Goal: Entertainment & Leisure: Consume media (video, audio)

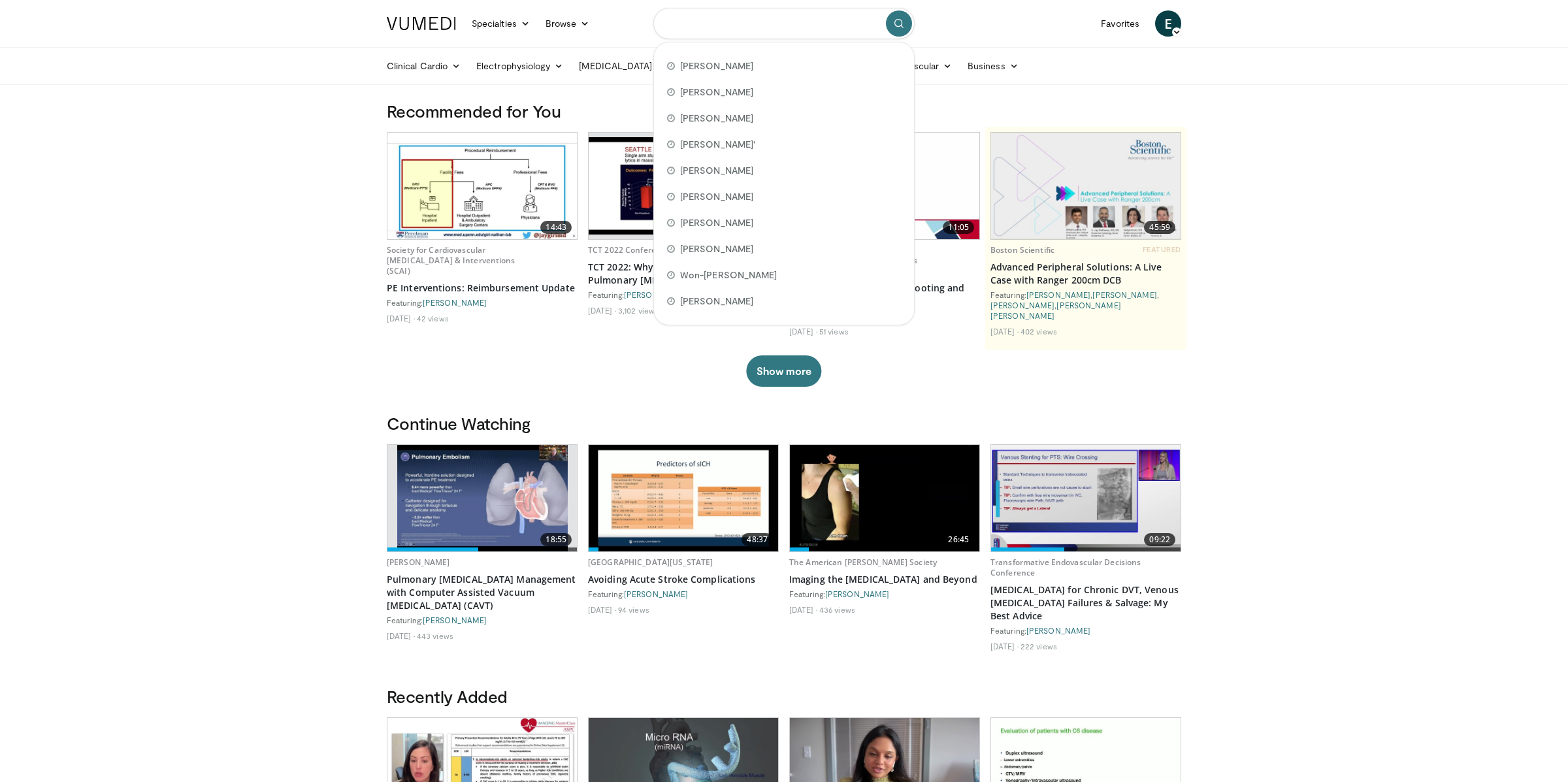
click at [807, 27] on input "Search topics, interventions" at bounding box center [784, 24] width 261 height 32
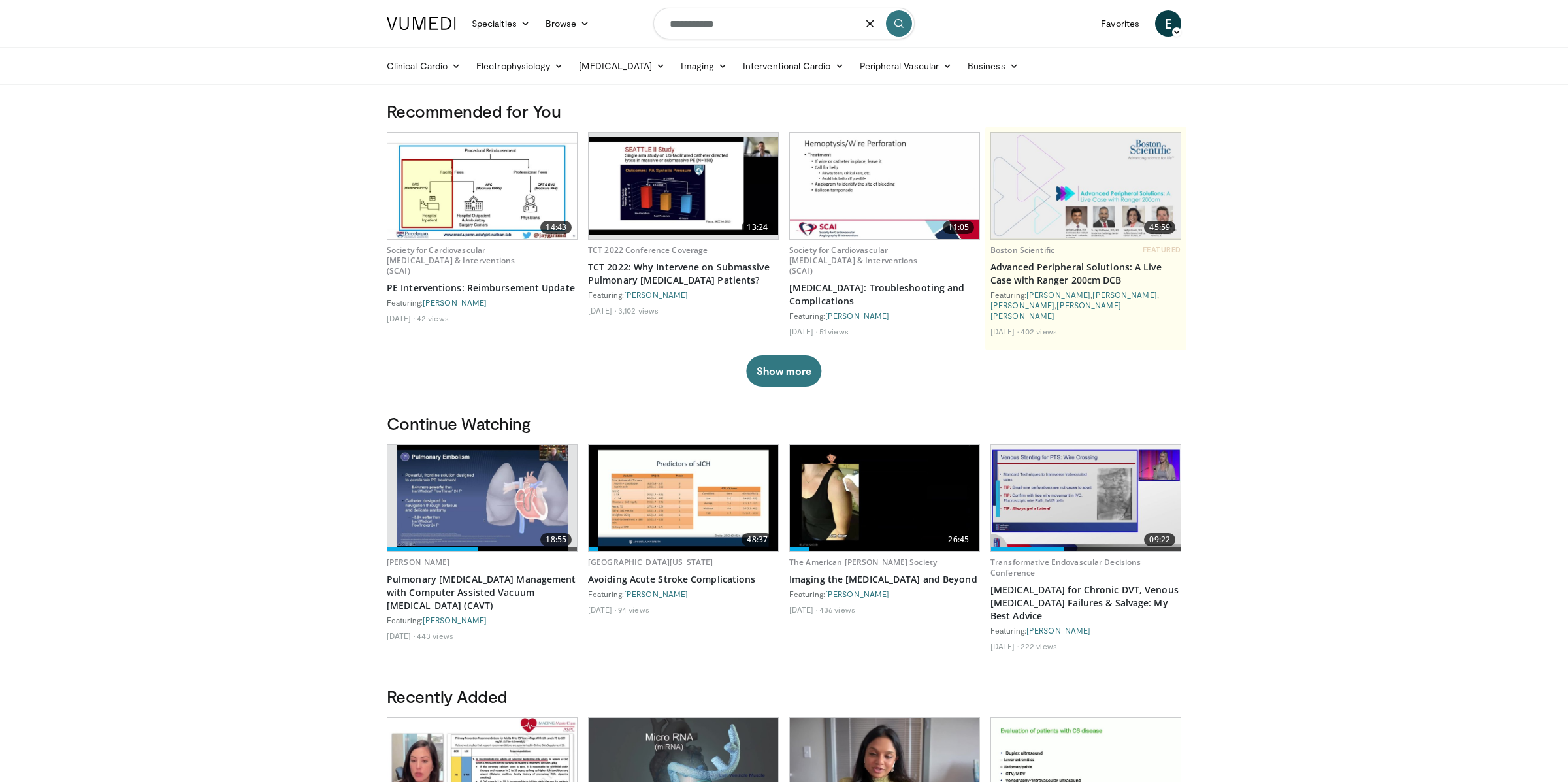
type input "**********"
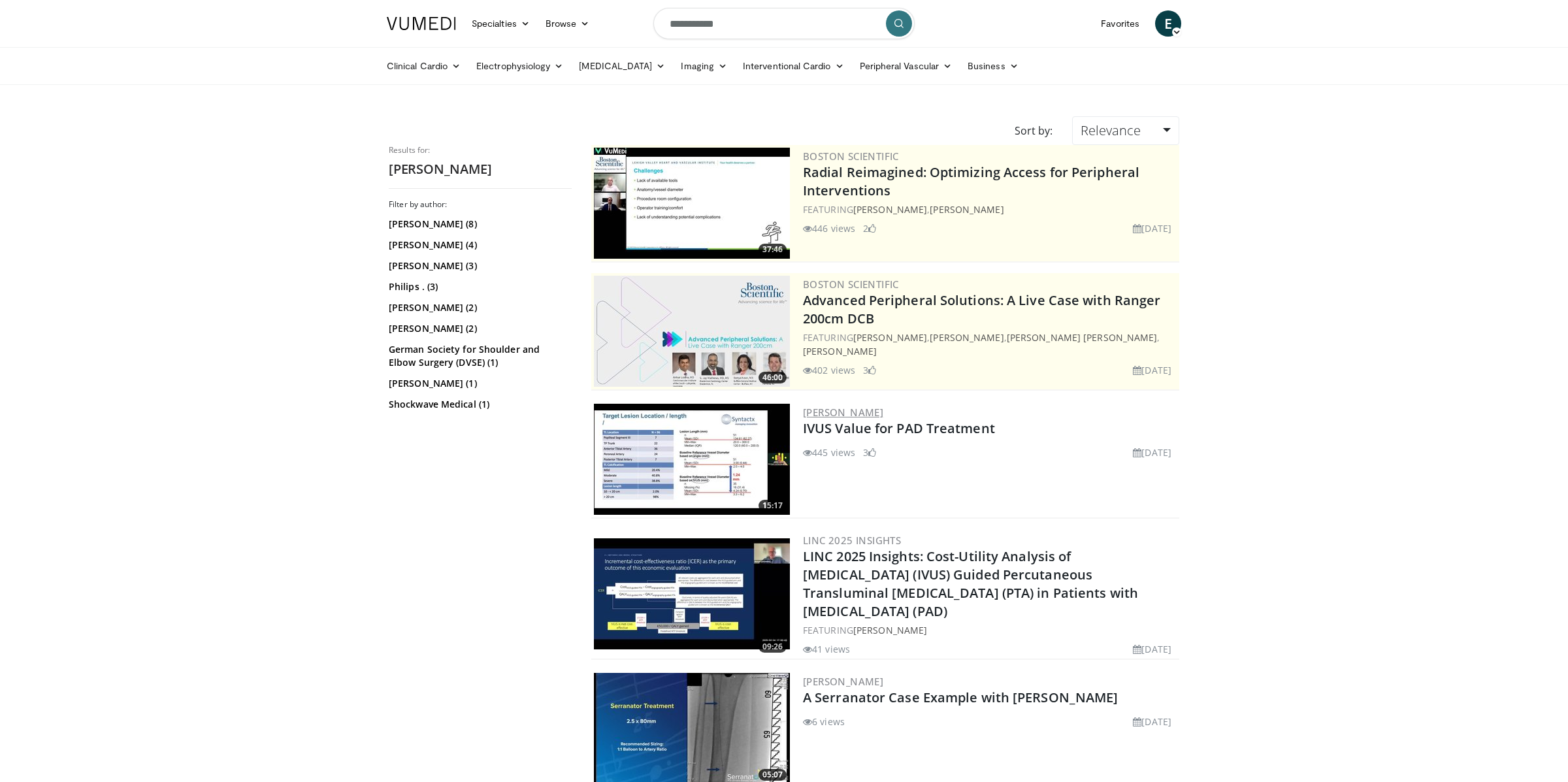
click at [880, 409] on link "[PERSON_NAME]" at bounding box center [843, 412] width 81 height 13
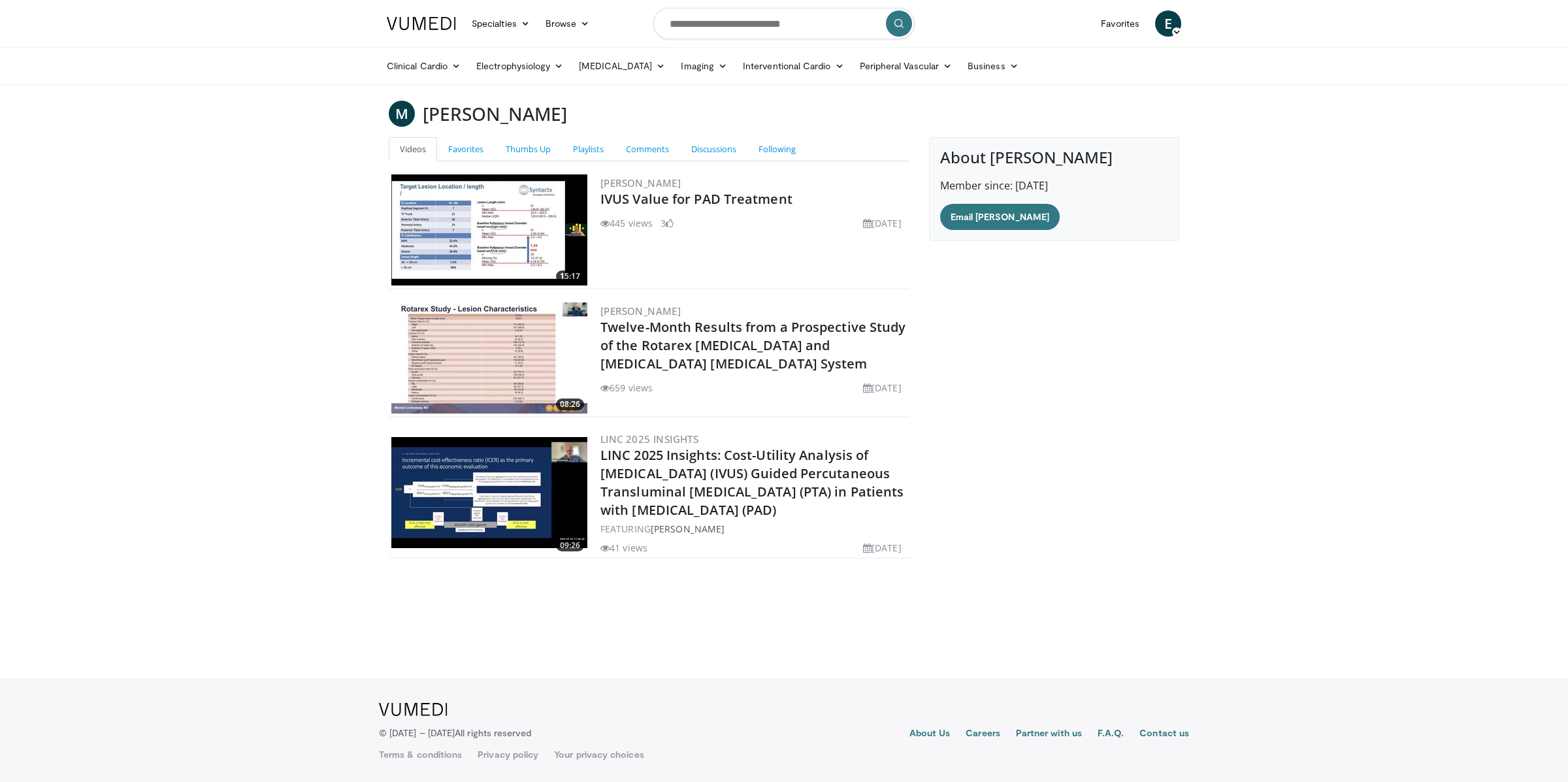
click at [534, 188] on img at bounding box center [489, 229] width 196 height 111
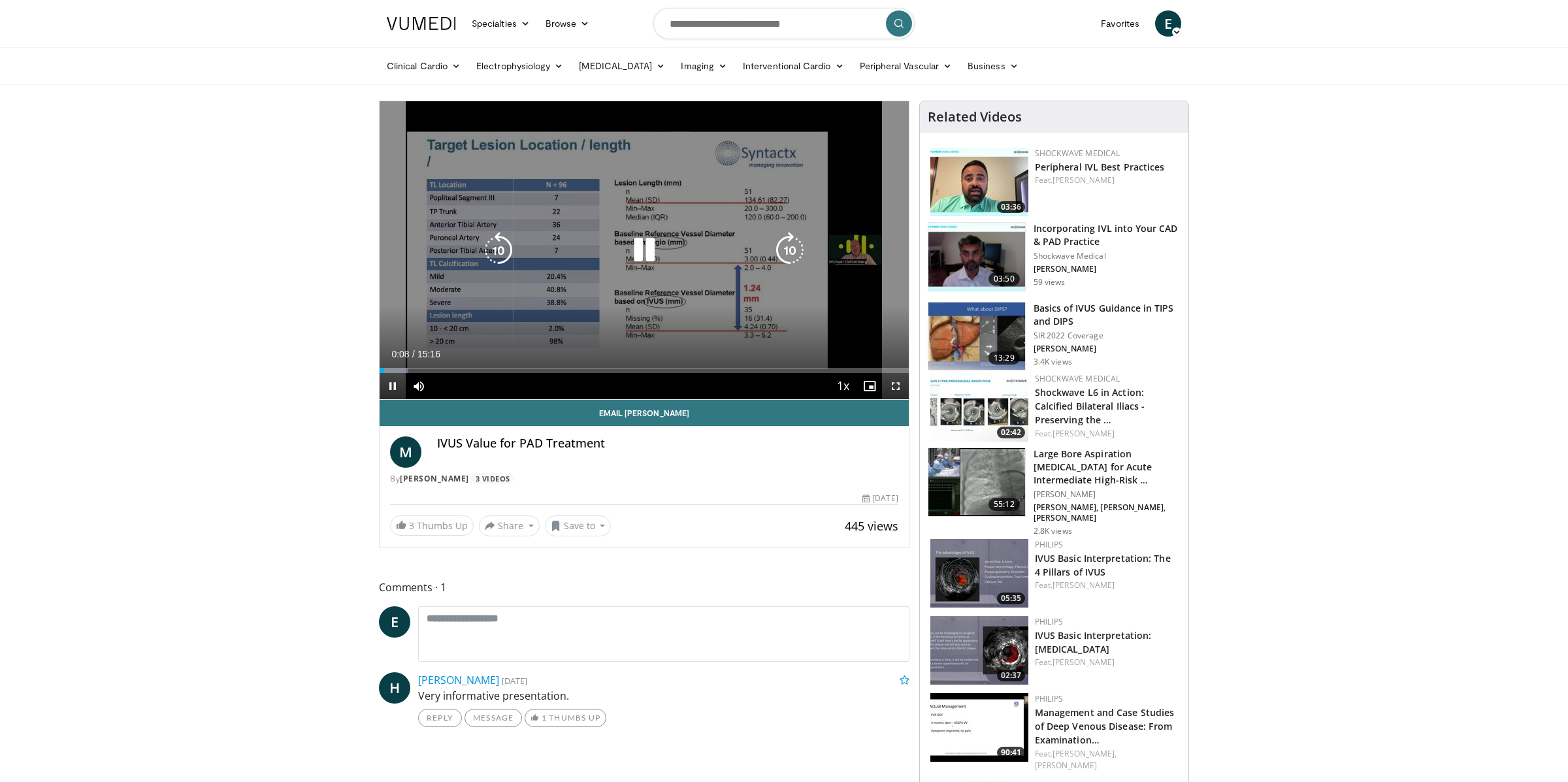
click at [495, 239] on icon "Video Player" at bounding box center [498, 250] width 37 height 37
click at [499, 248] on icon "Video Player" at bounding box center [498, 250] width 37 height 37
click at [649, 255] on icon "Video Player" at bounding box center [644, 250] width 37 height 37
click at [669, 269] on div "10 seconds Tap to unmute" at bounding box center [644, 250] width 529 height 298
click at [499, 252] on icon "Video Player" at bounding box center [498, 250] width 37 height 37
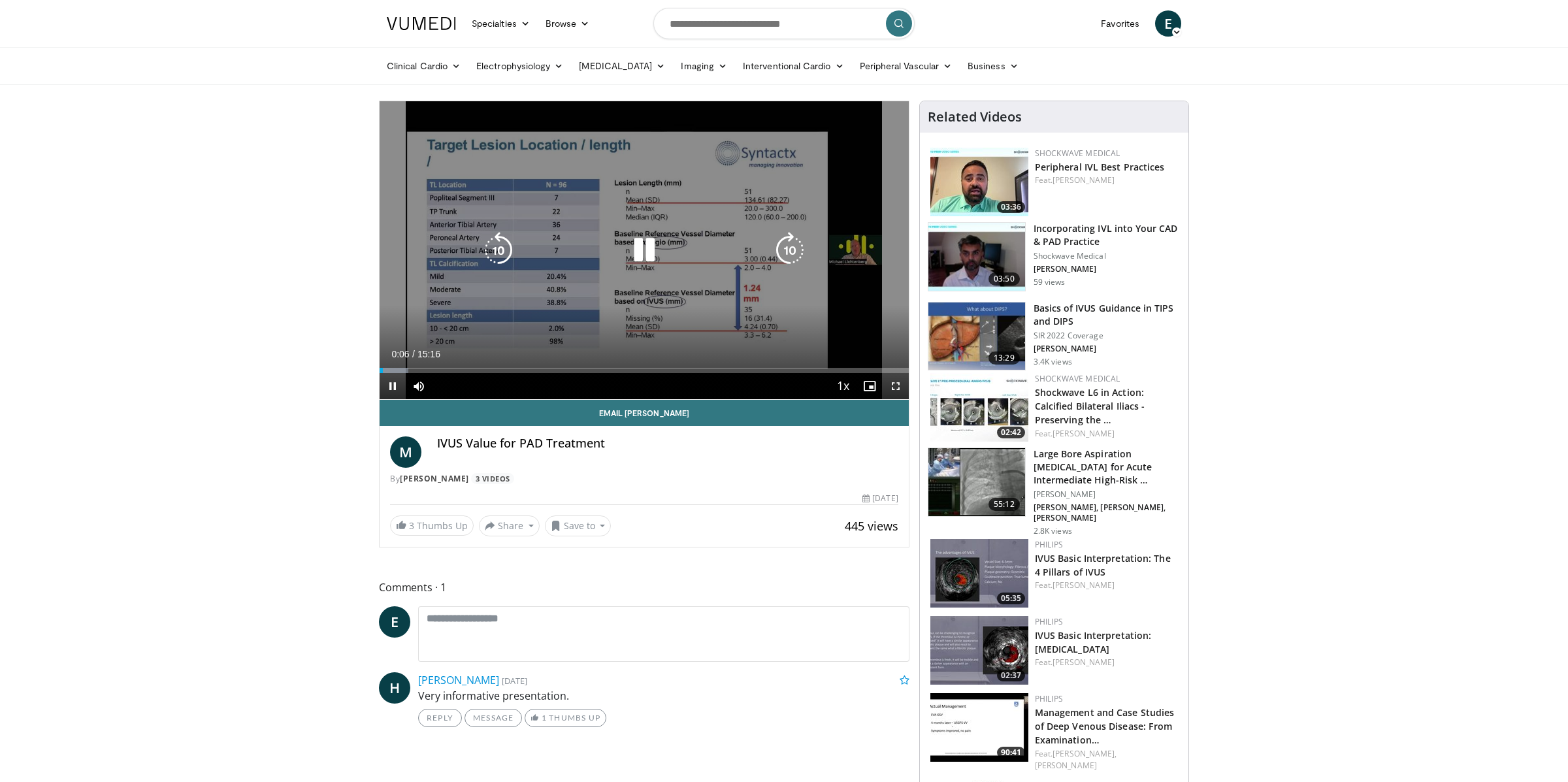
click at [650, 254] on icon "Video Player" at bounding box center [644, 250] width 37 height 37
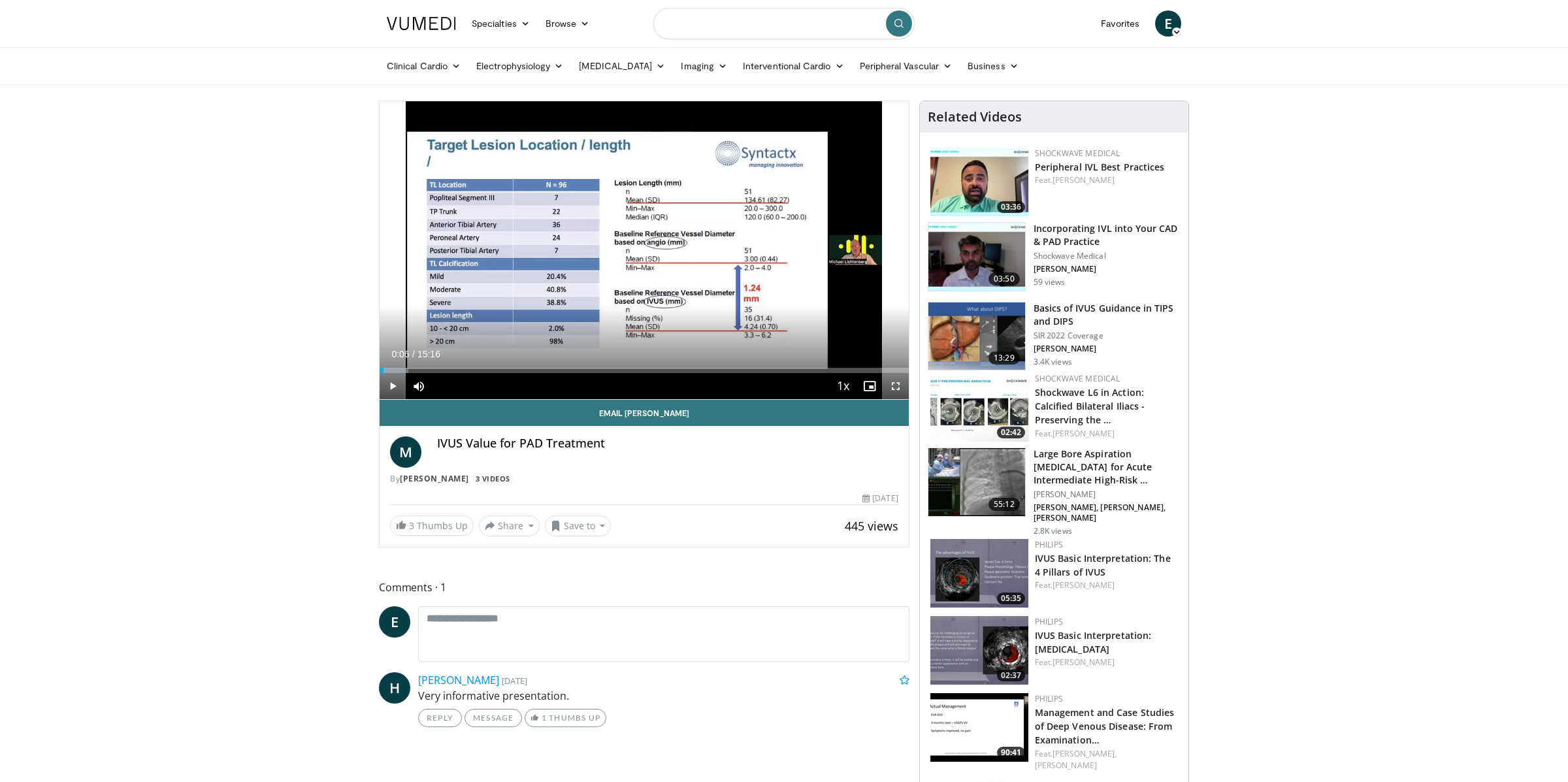
click at [794, 27] on input "Search topics, interventions" at bounding box center [784, 24] width 261 height 32
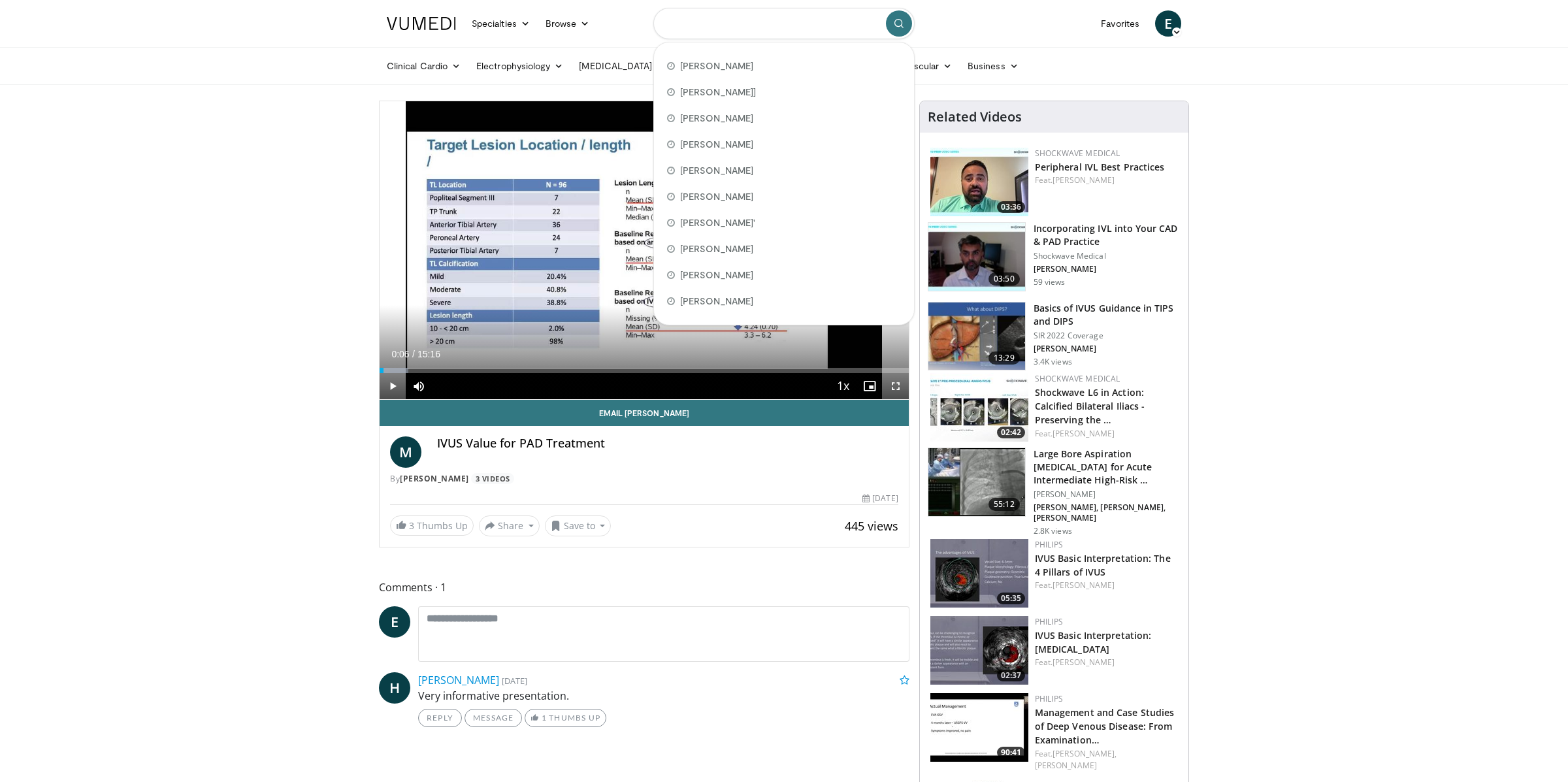
click at [794, 27] on input "Search topics, interventions" at bounding box center [784, 24] width 261 height 32
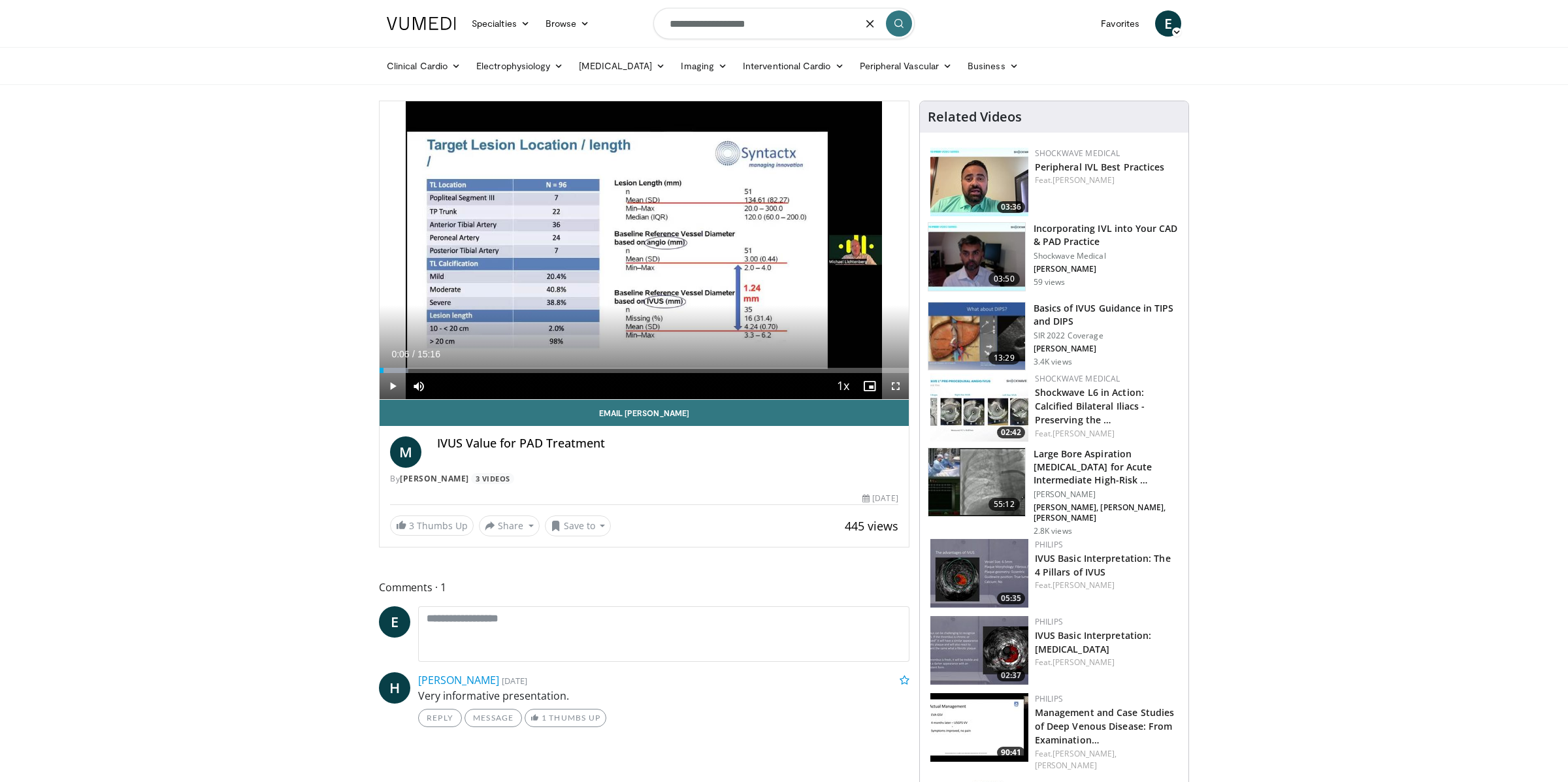
type input "**********"
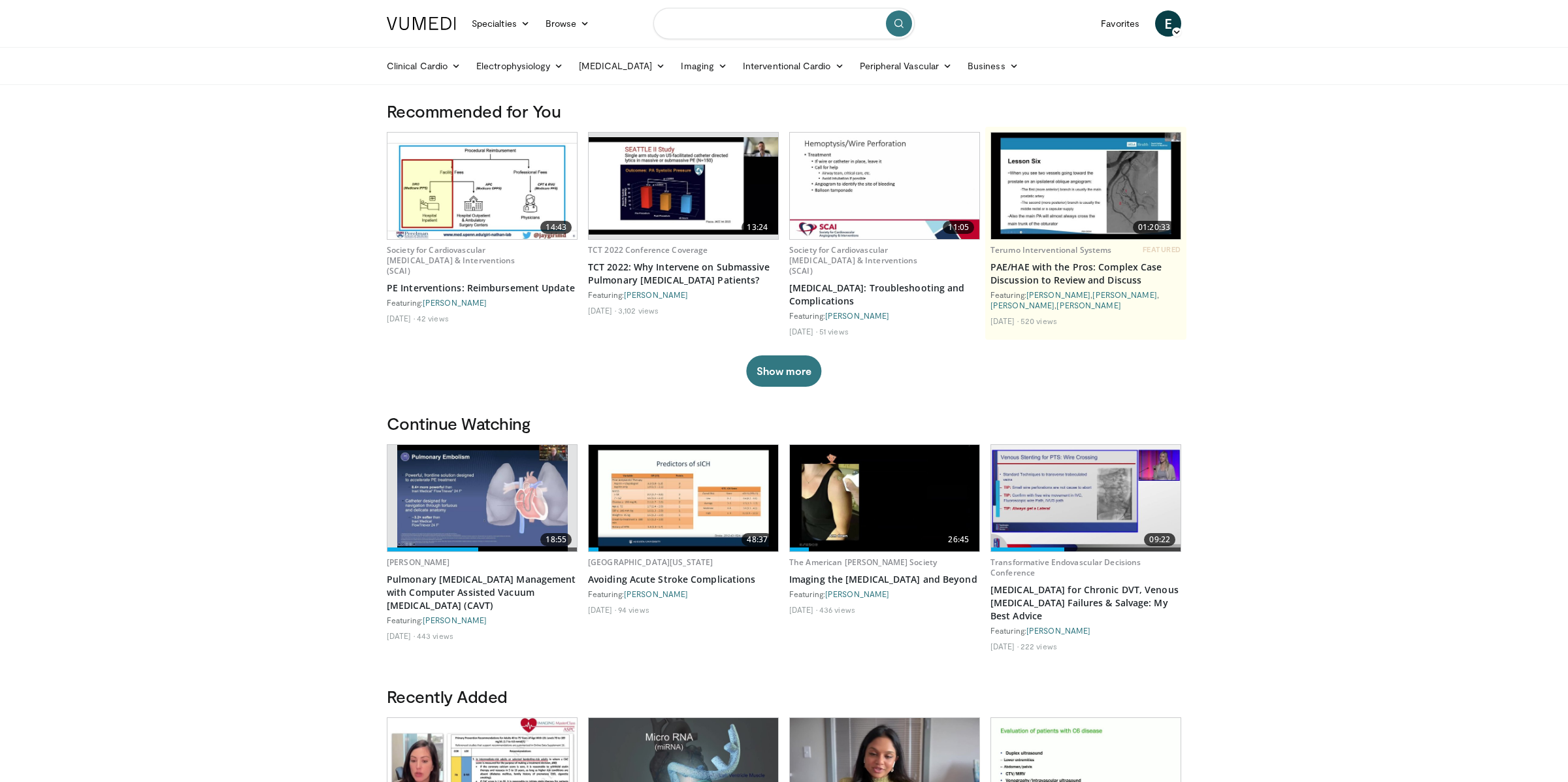
click at [728, 27] on form at bounding box center [784, 23] width 261 height 47
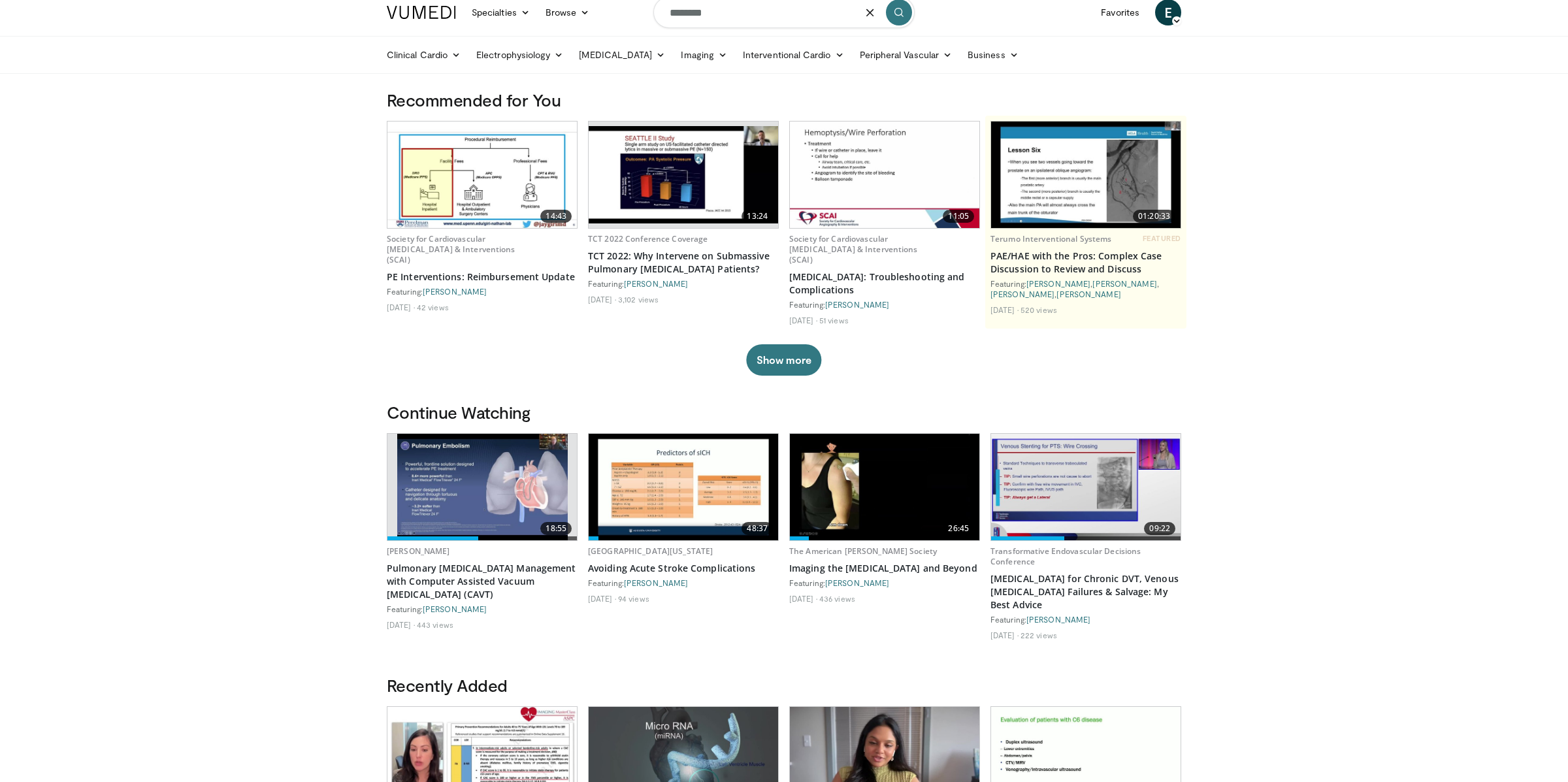
type input "********"
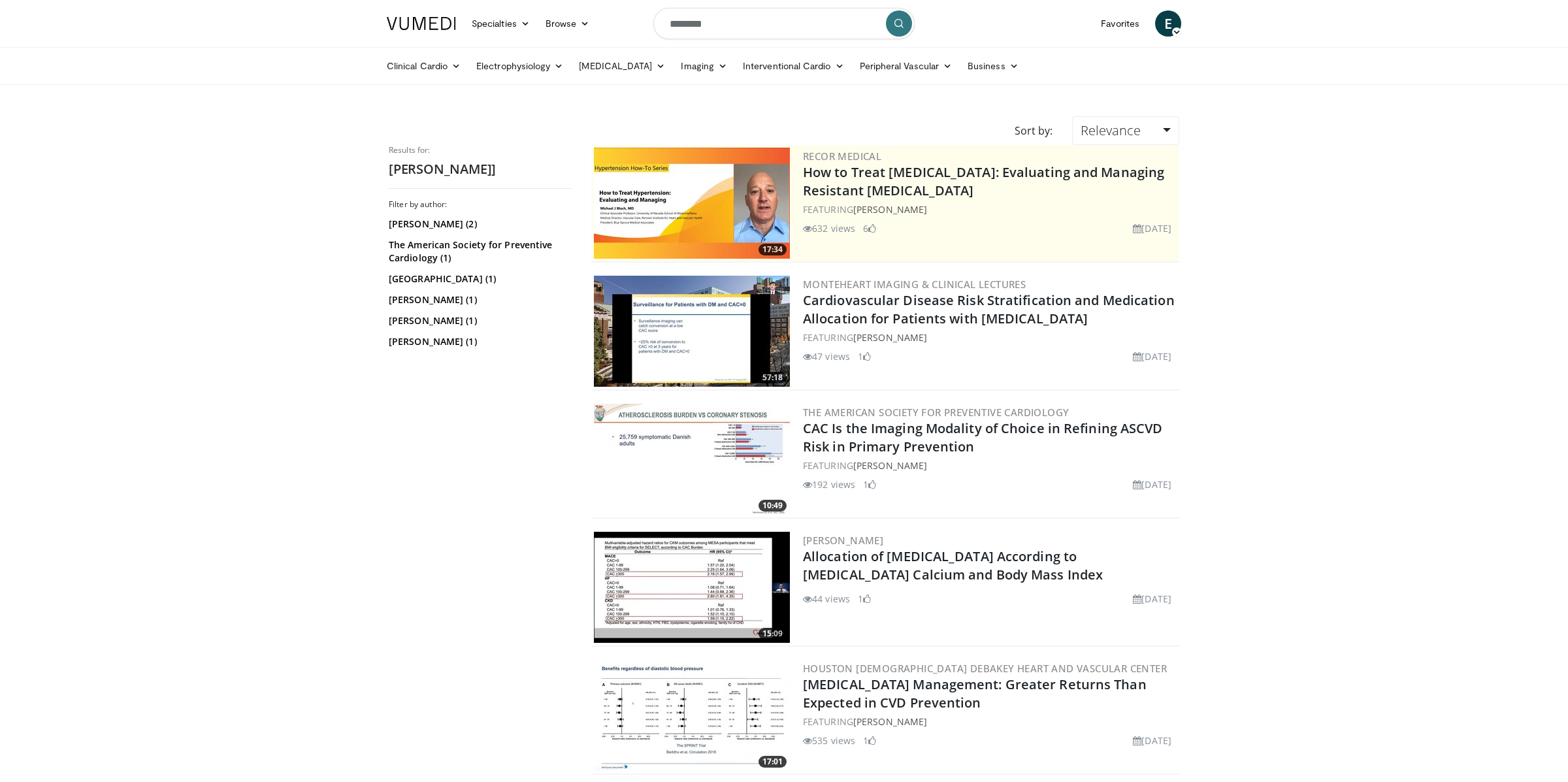
click at [748, 16] on input "********" at bounding box center [784, 24] width 261 height 32
click at [744, 19] on input "********" at bounding box center [784, 23] width 261 height 32
type input "*******"
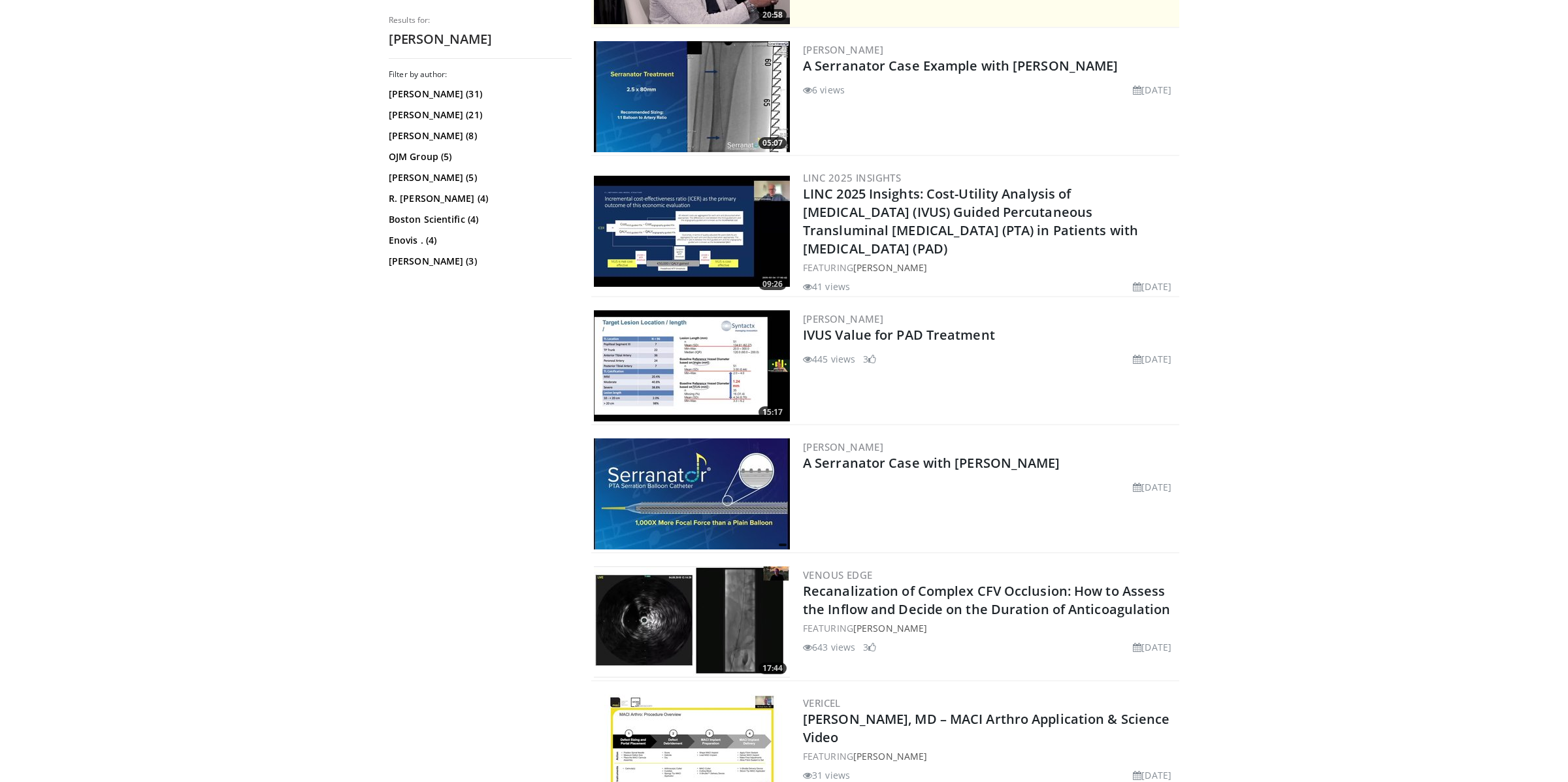
scroll to position [366, 0]
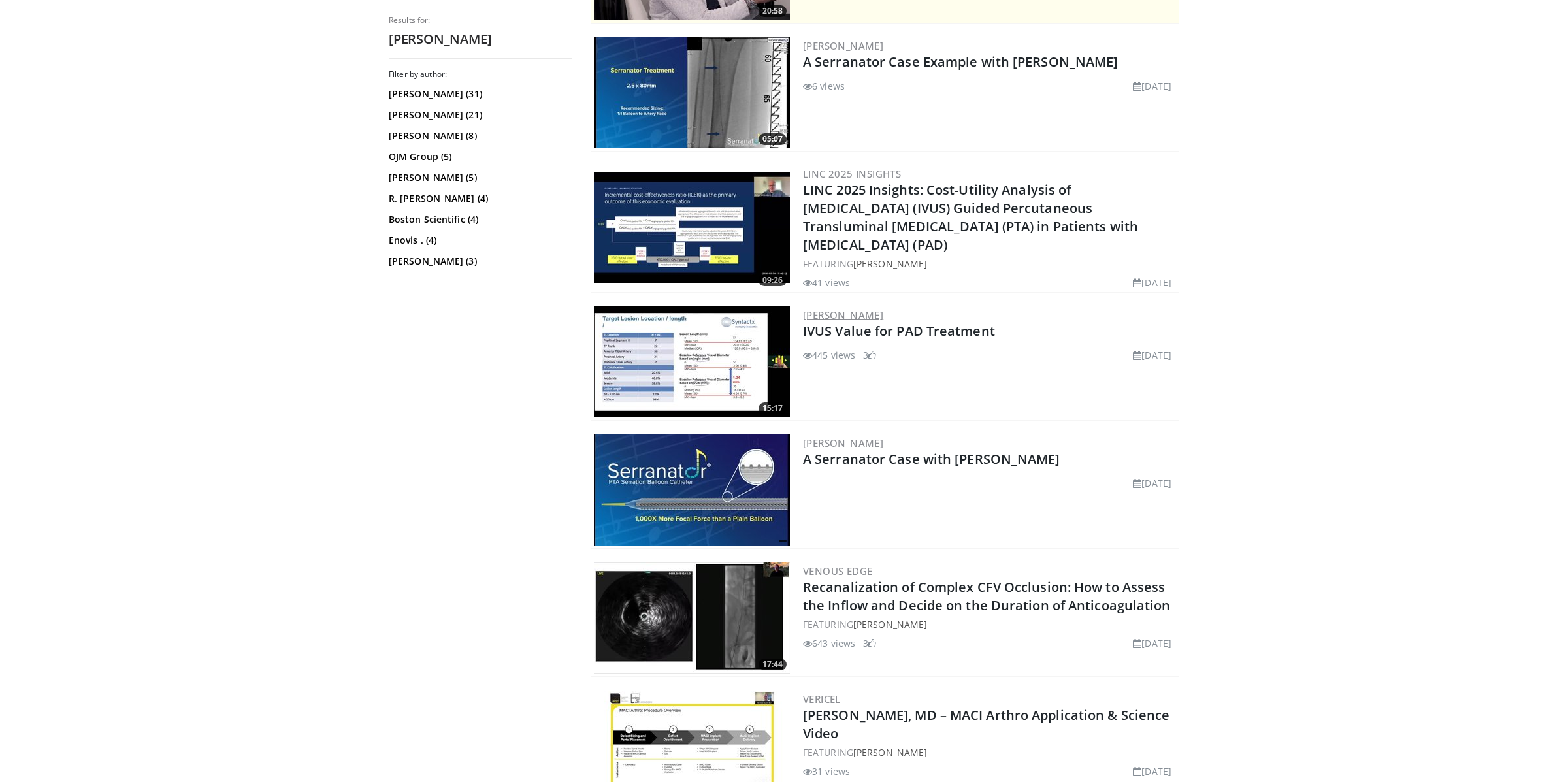
click at [881, 309] on link "[PERSON_NAME]" at bounding box center [843, 315] width 81 height 13
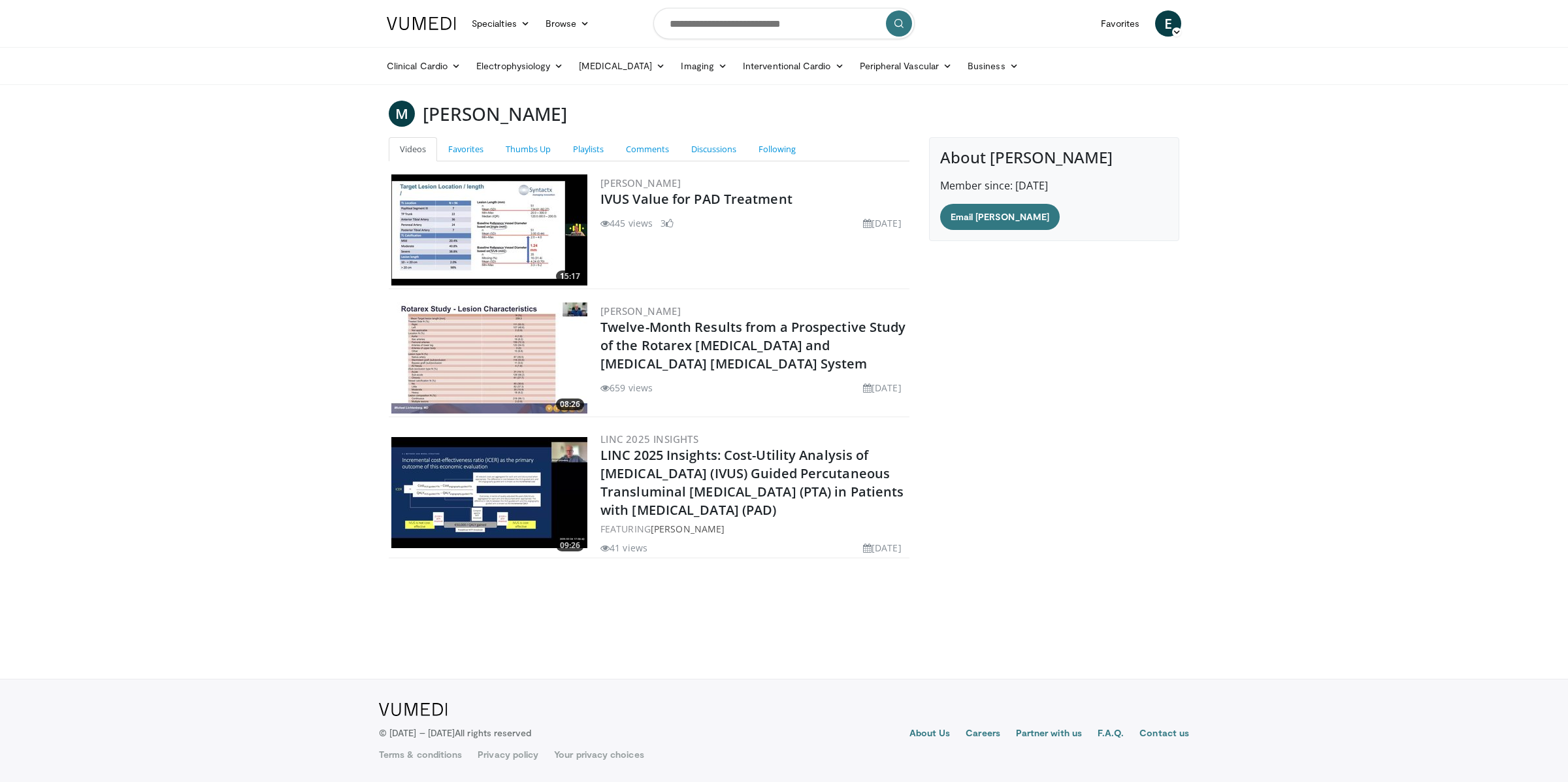
click at [482, 477] on img at bounding box center [489, 492] width 196 height 111
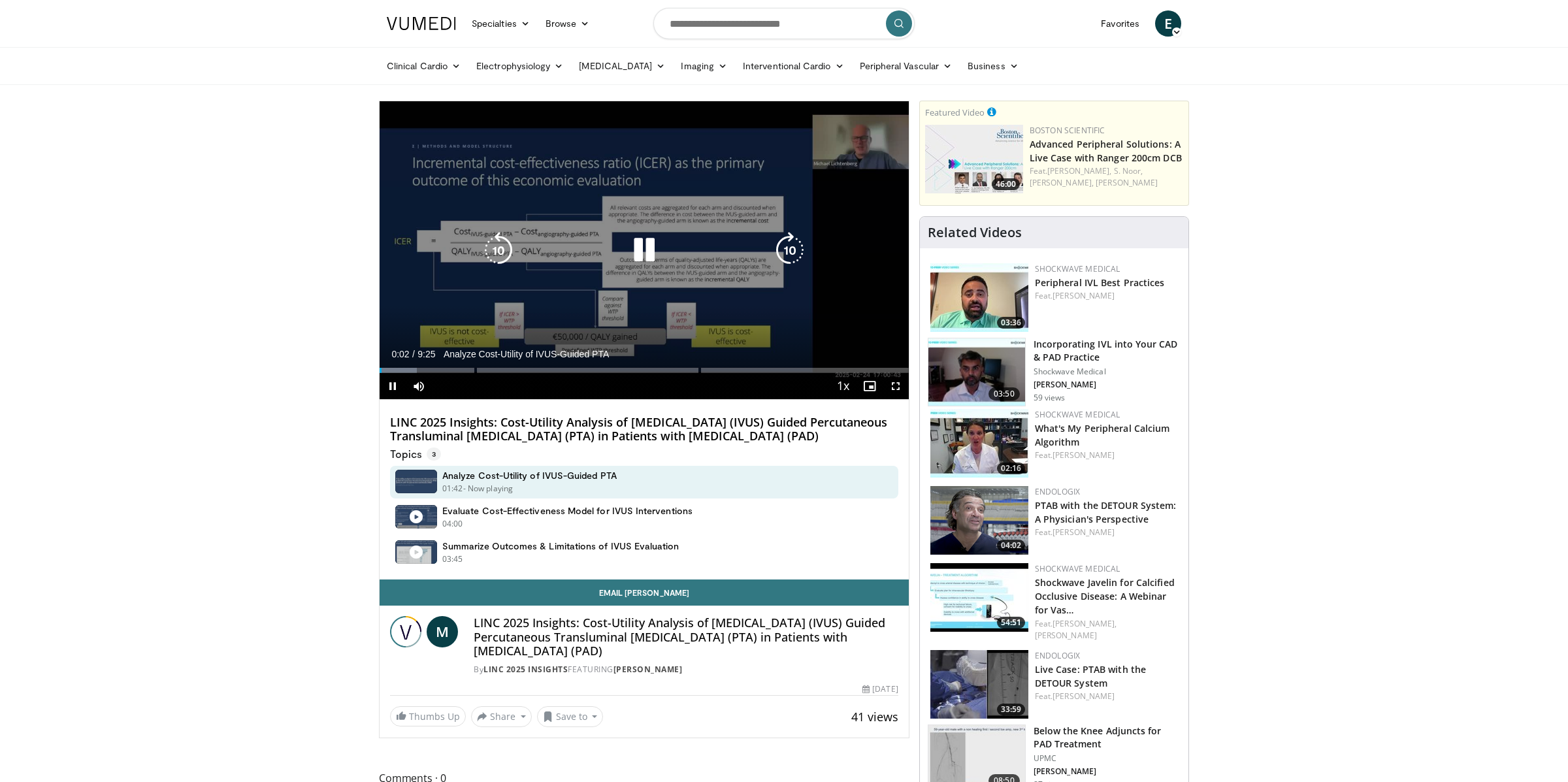
click at [660, 246] on icon "Video Player" at bounding box center [644, 250] width 37 height 37
click at [498, 240] on icon "Video Player" at bounding box center [498, 250] width 37 height 37
click at [658, 237] on icon "Video Player" at bounding box center [644, 250] width 37 height 37
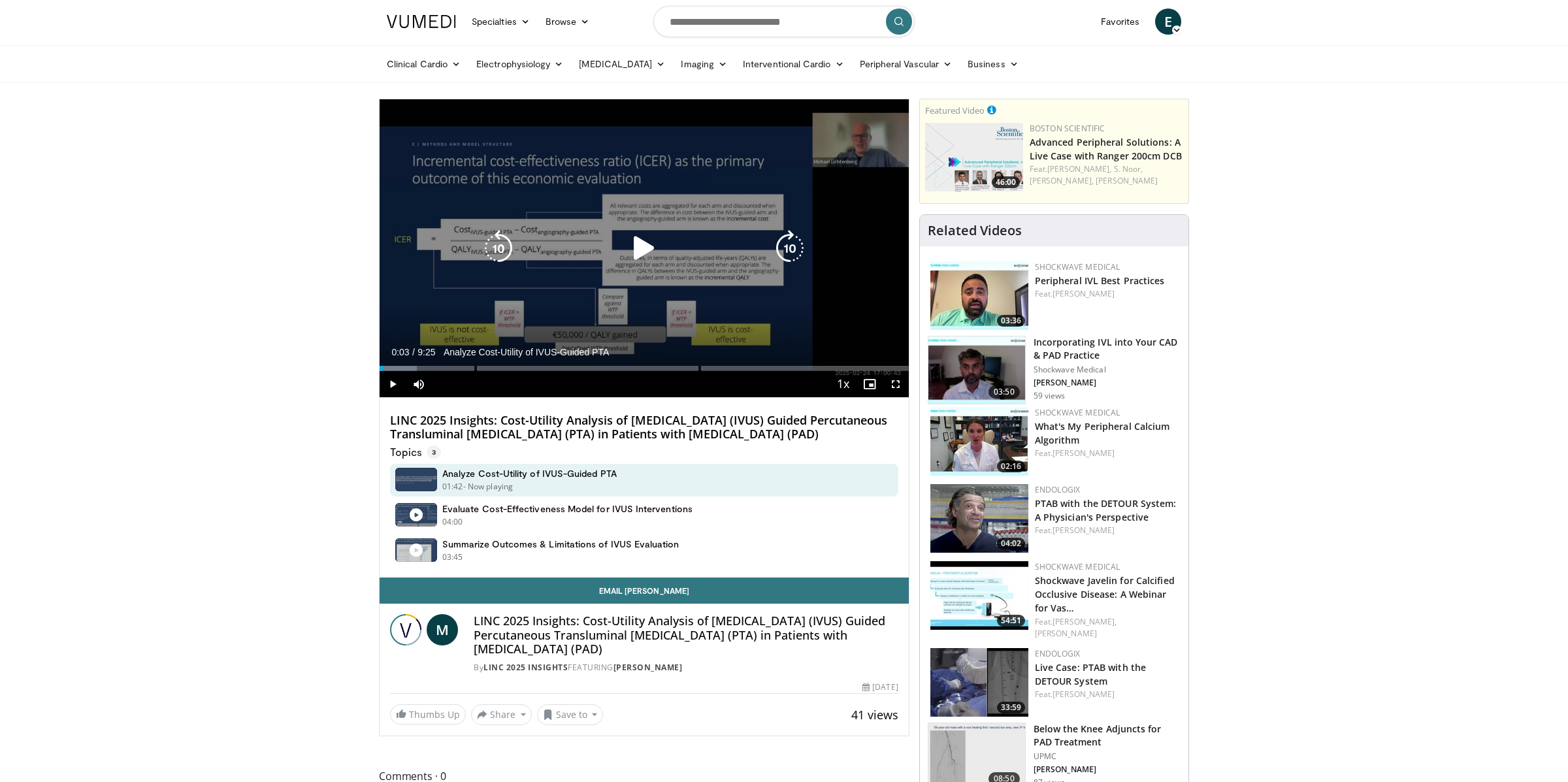
click at [656, 250] on icon "Video Player" at bounding box center [644, 248] width 37 height 37
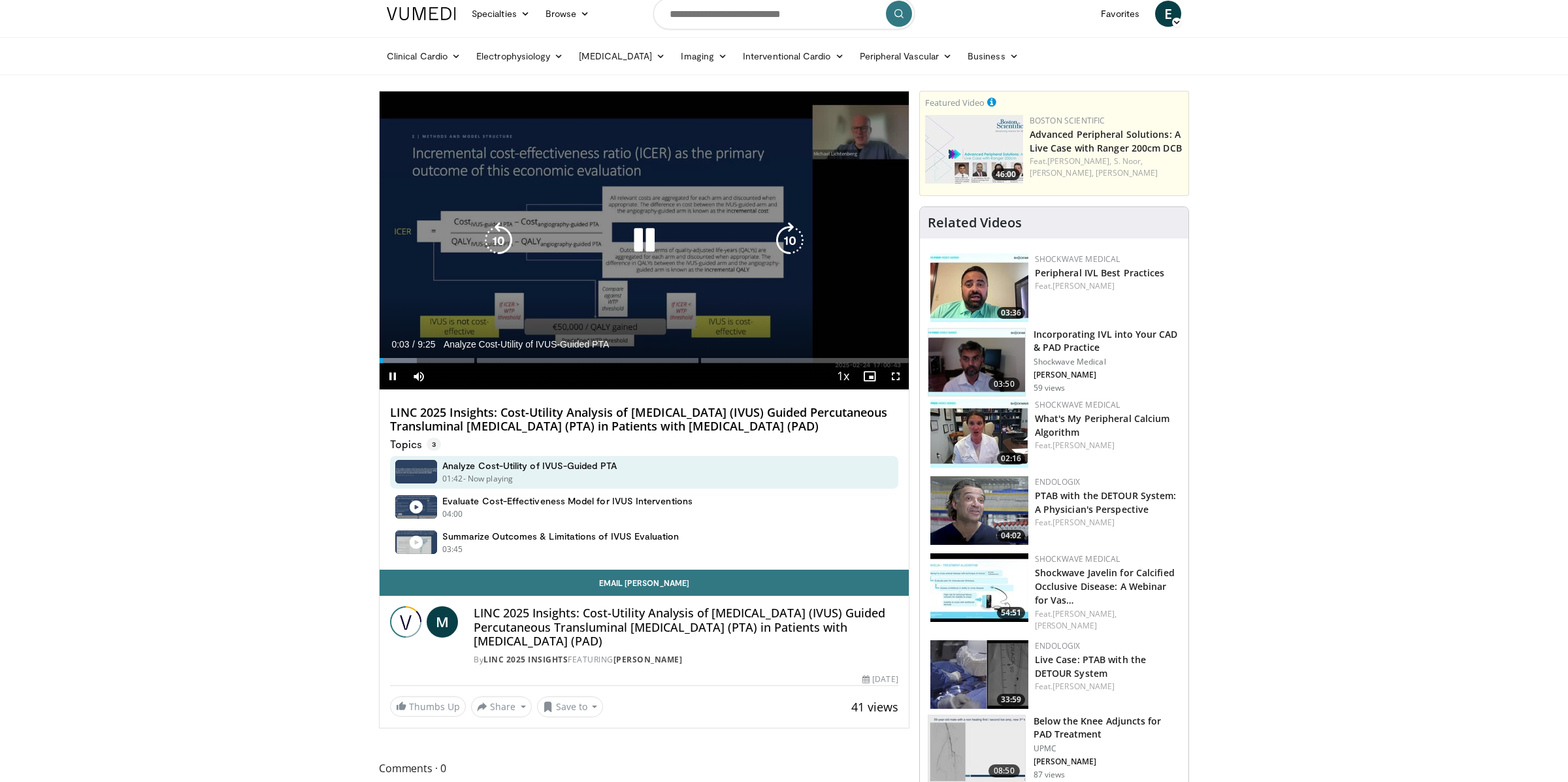
scroll to position [11, 0]
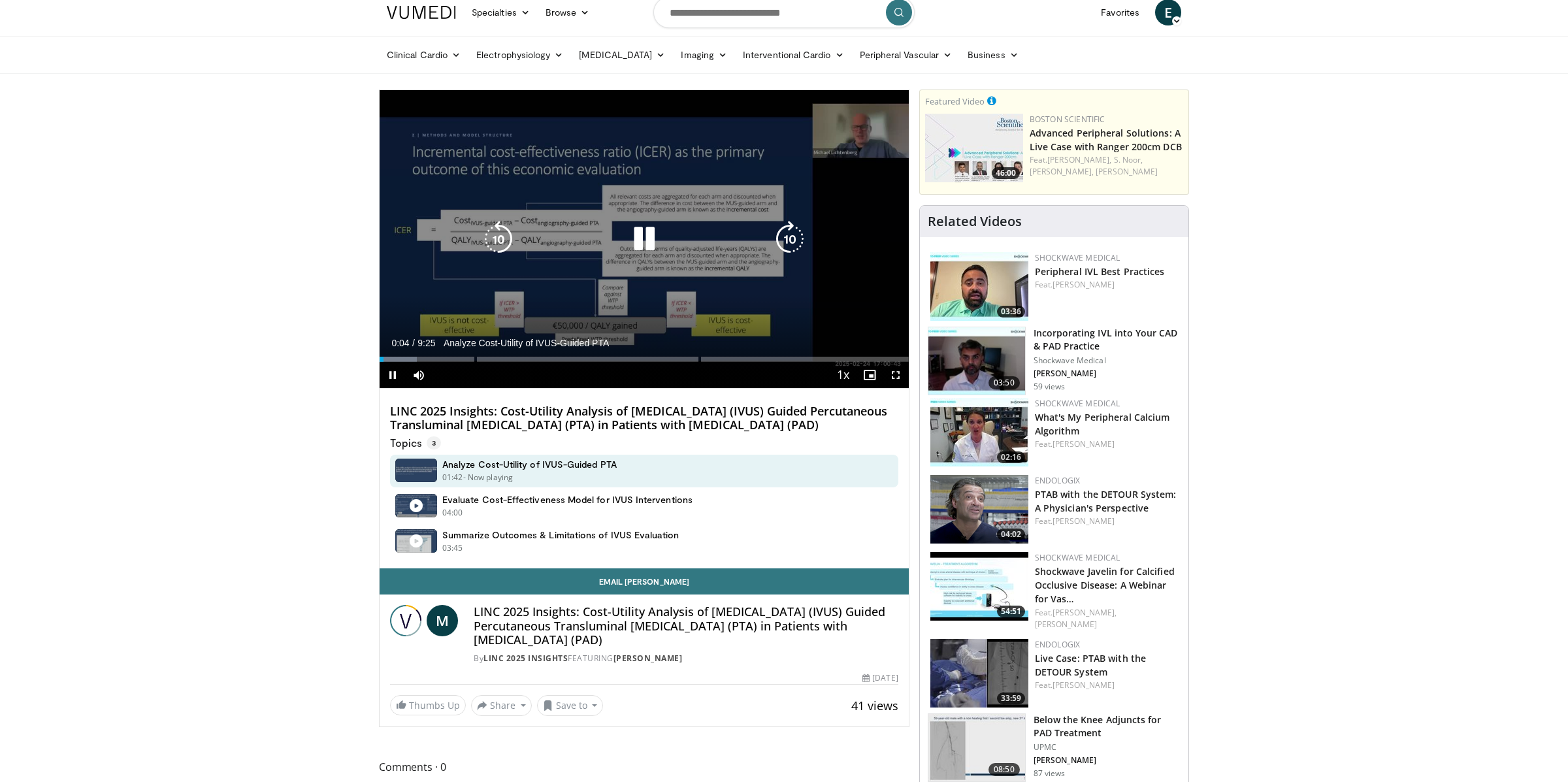
click at [498, 237] on icon "Video Player" at bounding box center [498, 239] width 37 height 37
click at [674, 230] on div "Video Player" at bounding box center [644, 239] width 317 height 26
click at [645, 229] on icon "Video Player" at bounding box center [644, 238] width 37 height 37
click at [587, 232] on div "Video Player" at bounding box center [644, 238] width 317 height 26
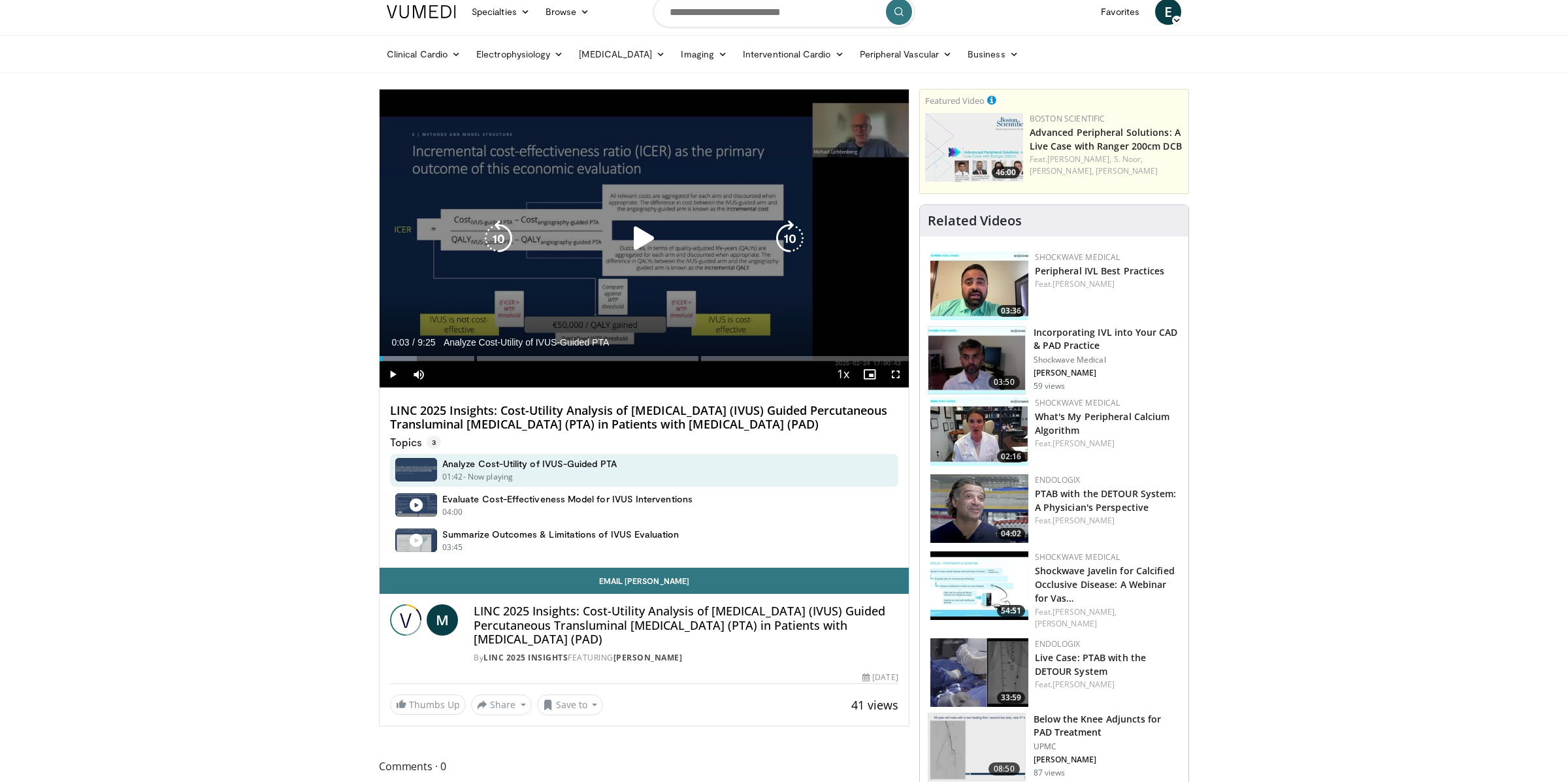
click at [683, 276] on div "10 seconds Tap to unmute" at bounding box center [644, 238] width 529 height 298
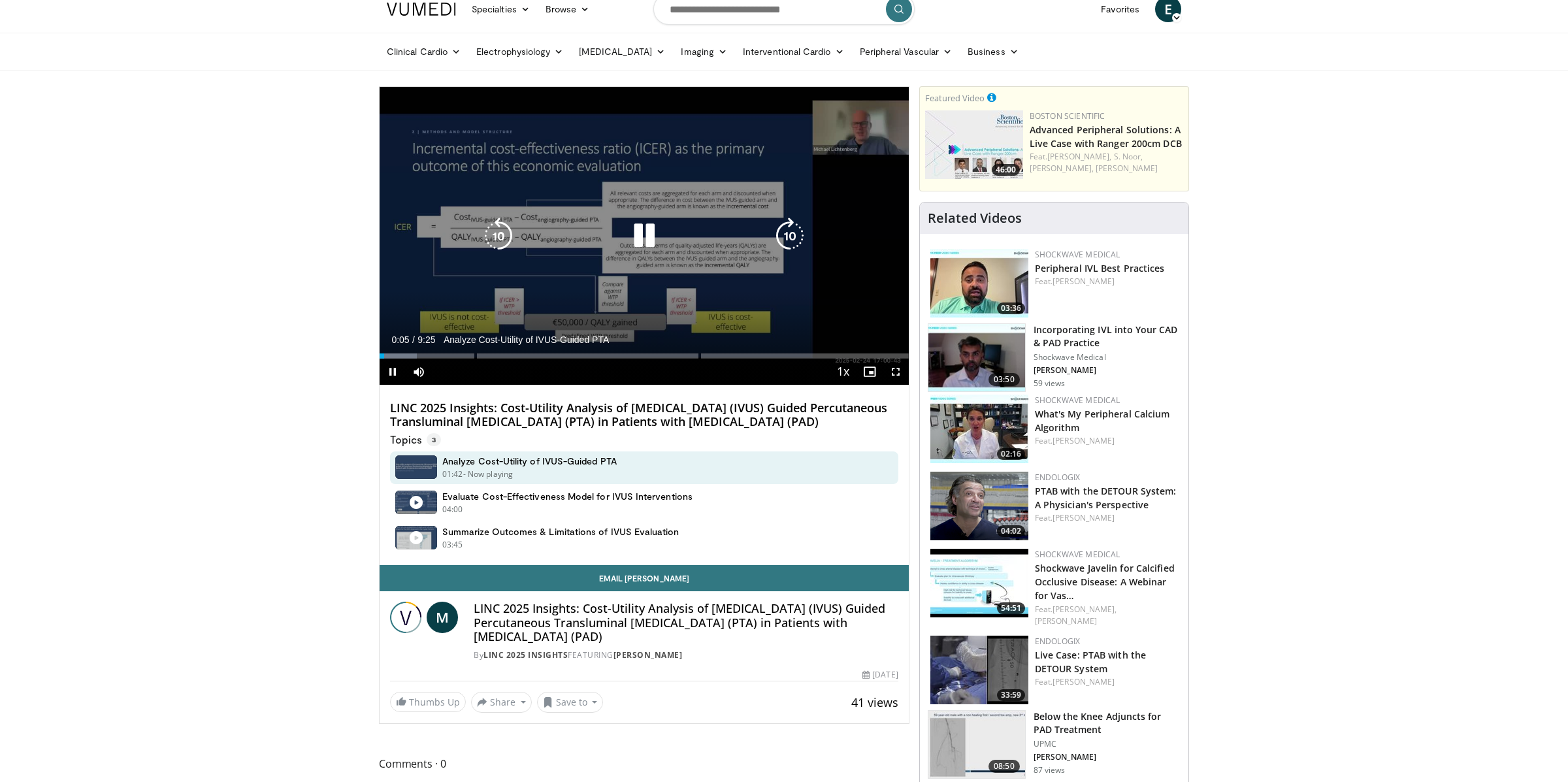
click at [502, 227] on icon "Video Player" at bounding box center [498, 235] width 37 height 37
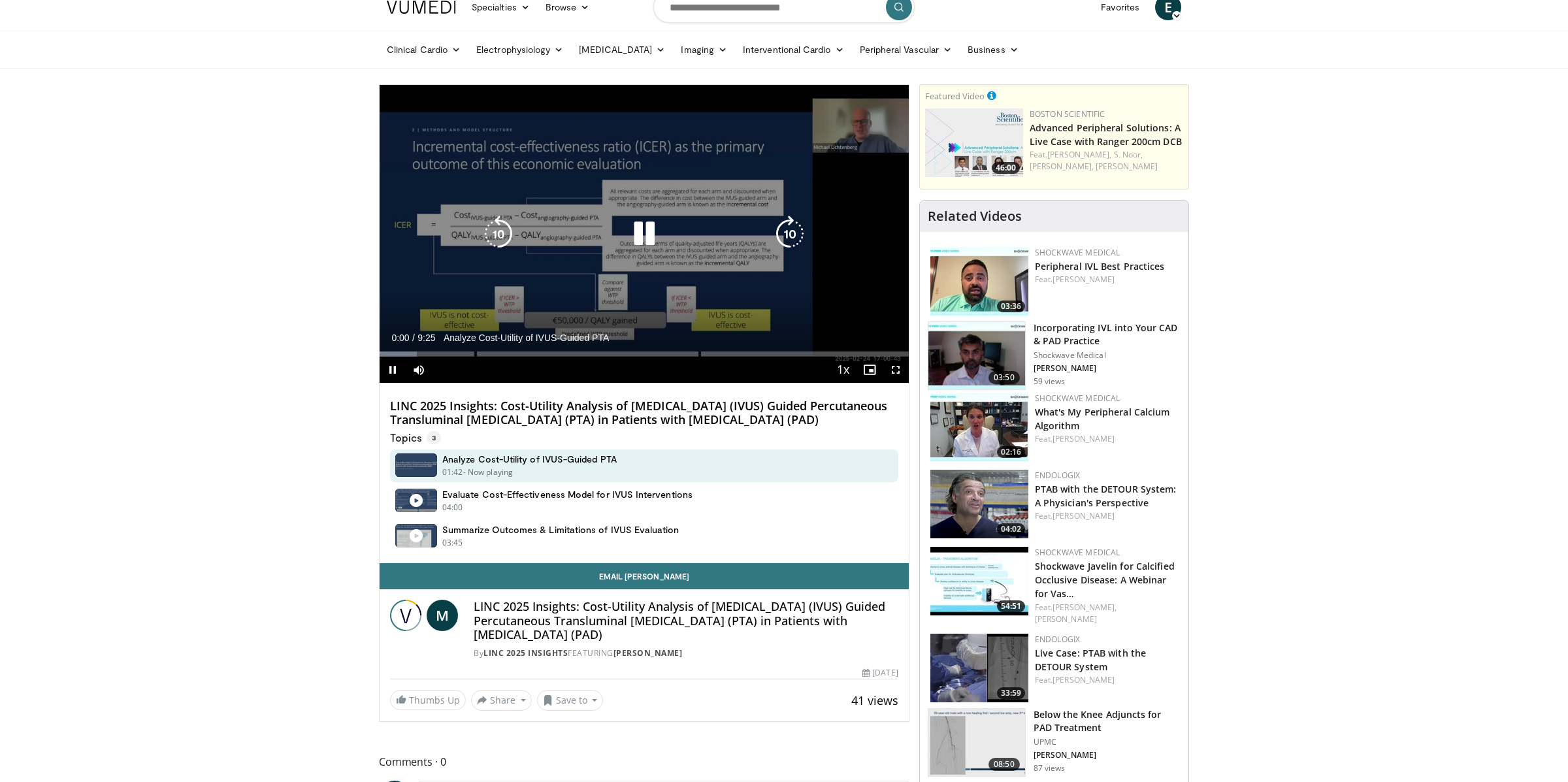
scroll to position [13, 0]
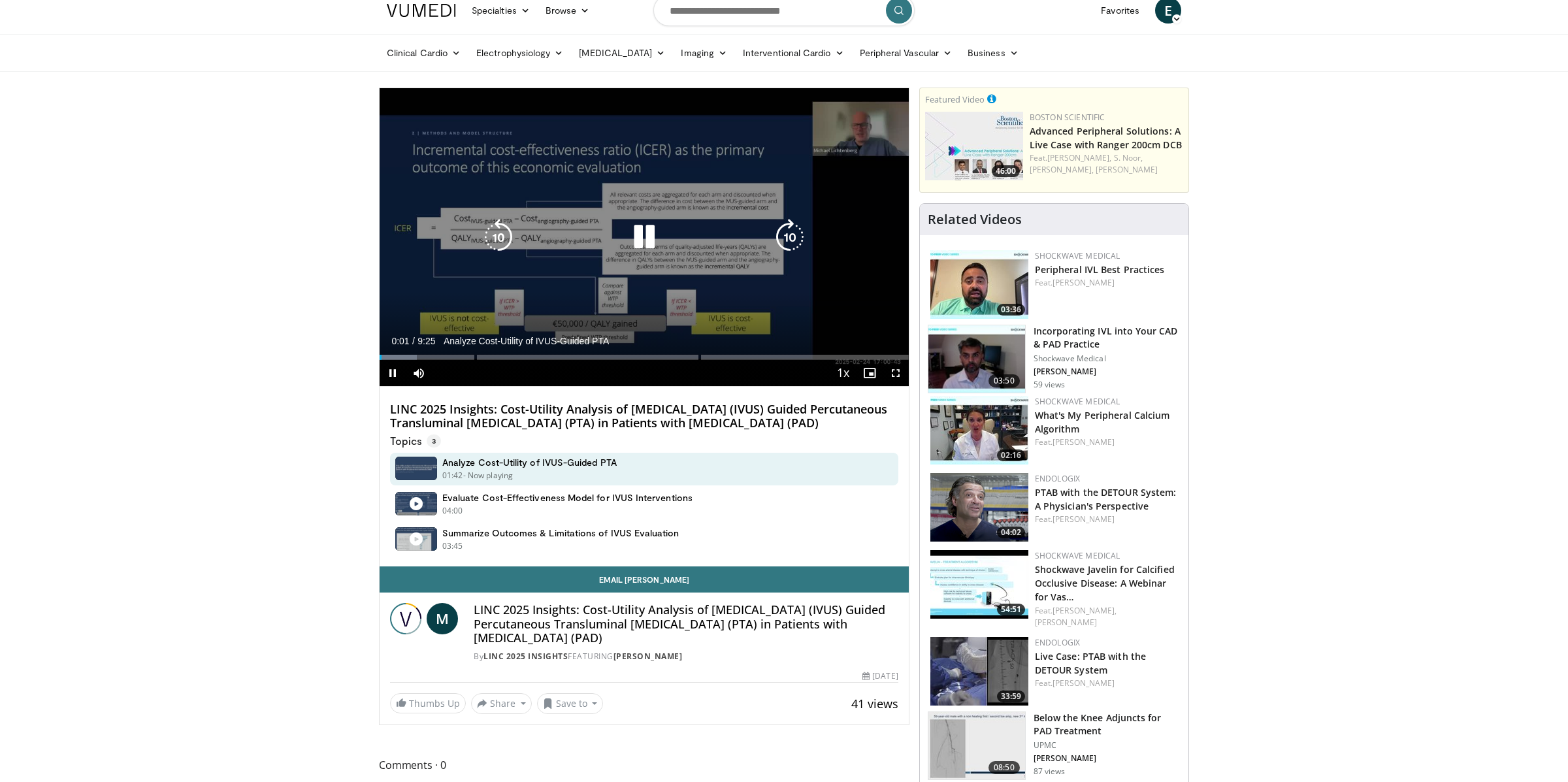
click at [653, 240] on icon "Video Player" at bounding box center [644, 237] width 37 height 37
click at [653, 238] on icon "Video Player" at bounding box center [644, 237] width 37 height 37
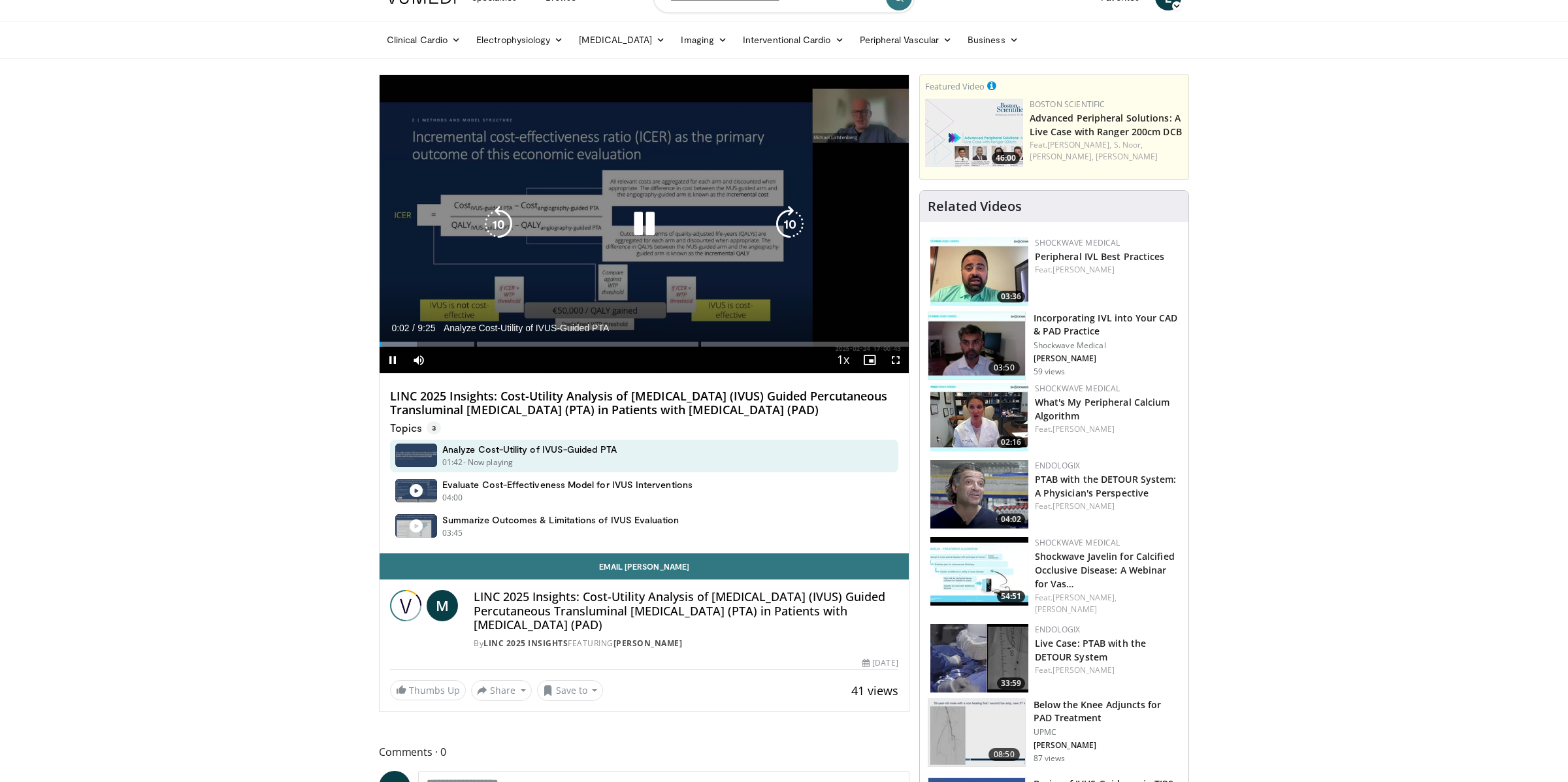
scroll to position [32, 0]
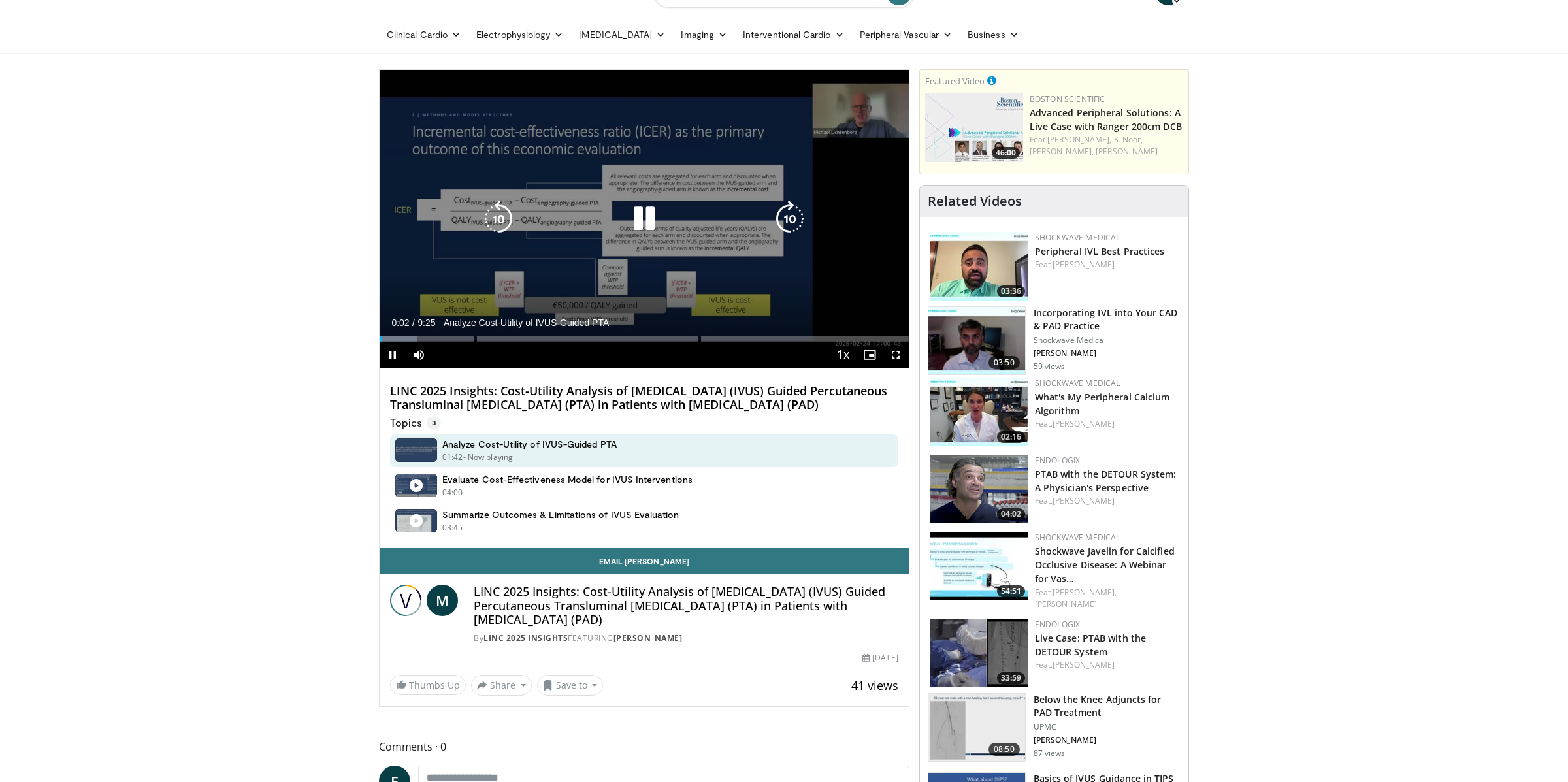
click at [653, 238] on div "10 seconds Tap to unmute" at bounding box center [644, 219] width 529 height 298
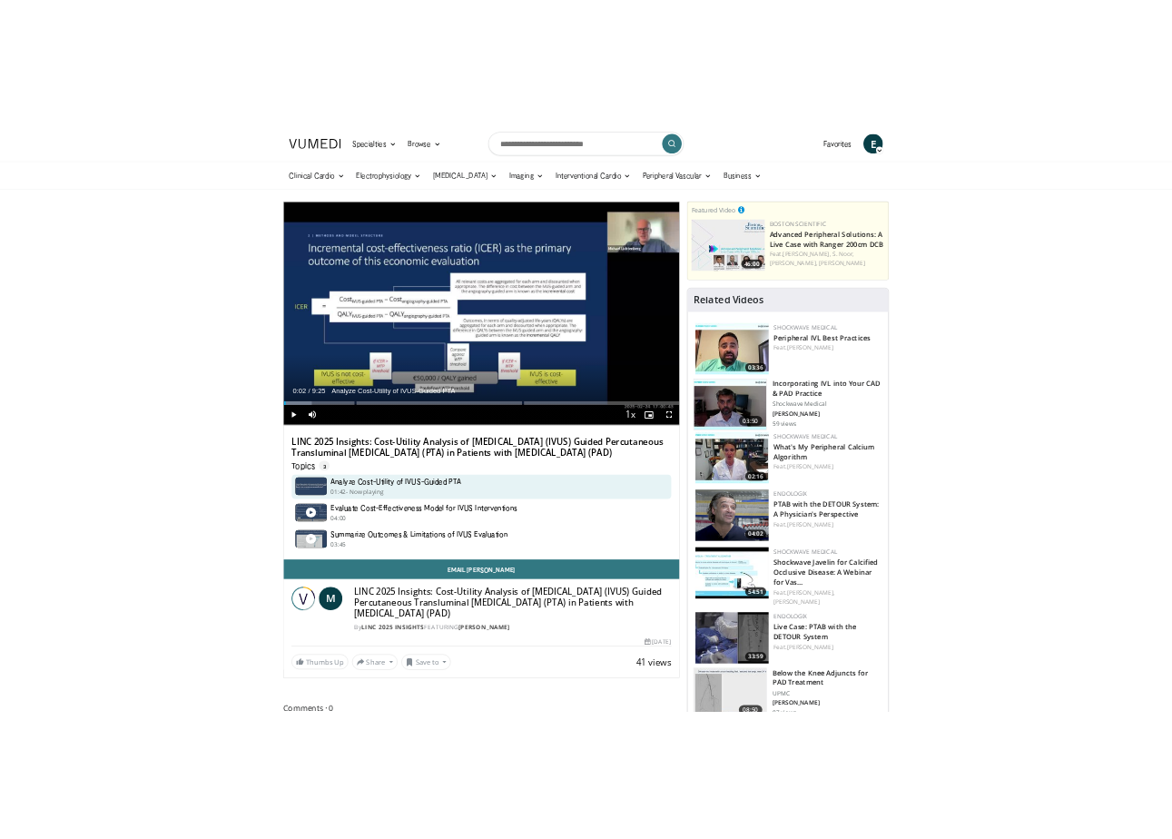
scroll to position [0, 0]
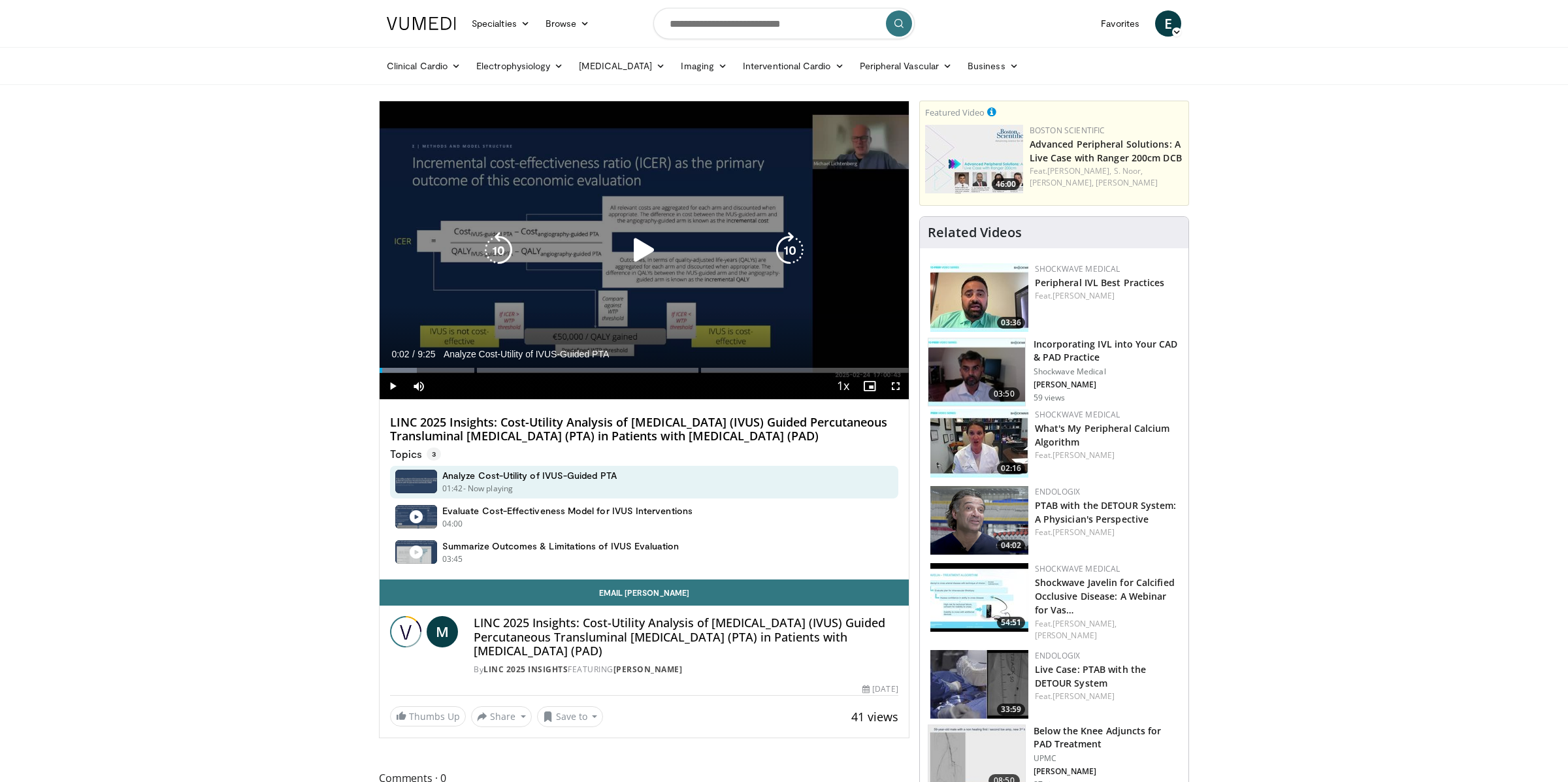
click at [651, 237] on icon "Video Player" at bounding box center [644, 250] width 37 height 37
click at [487, 251] on icon "Video Player" at bounding box center [498, 250] width 37 height 37
click at [646, 245] on icon "Video Player" at bounding box center [644, 250] width 37 height 37
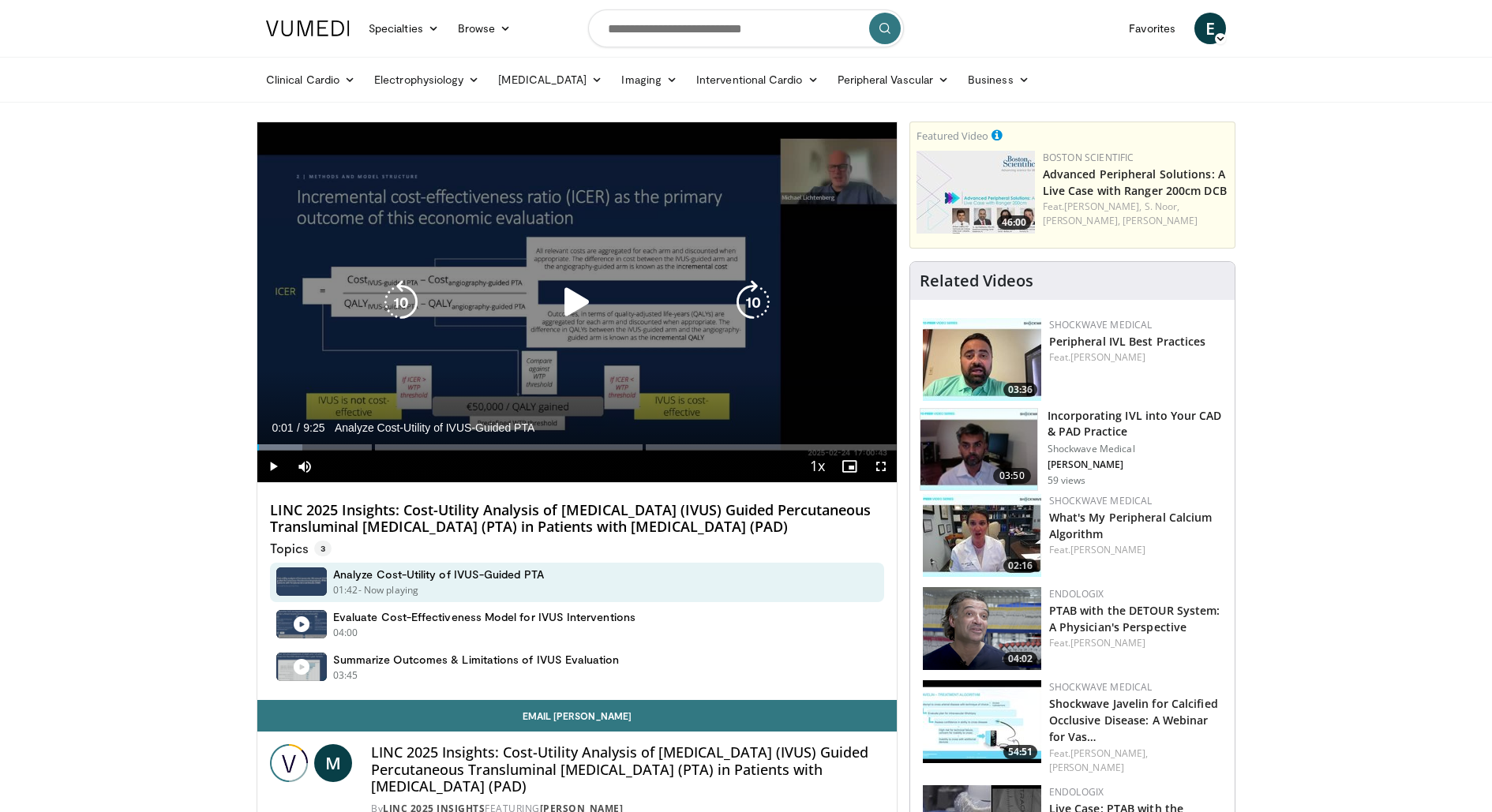
click at [590, 245] on div "10 seconds Tap to unmute" at bounding box center [576, 303] width 639 height 360
click at [408, 309] on icon "Video Player" at bounding box center [401, 302] width 44 height 44
click at [571, 295] on icon "Video Player" at bounding box center [576, 302] width 44 height 44
